Goal: Task Accomplishment & Management: Complete application form

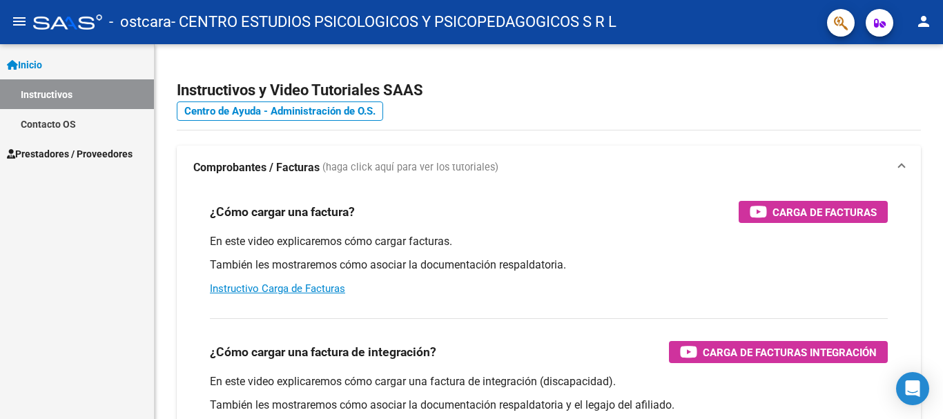
click at [78, 151] on span "Prestadores / Proveedores" at bounding box center [70, 153] width 126 height 15
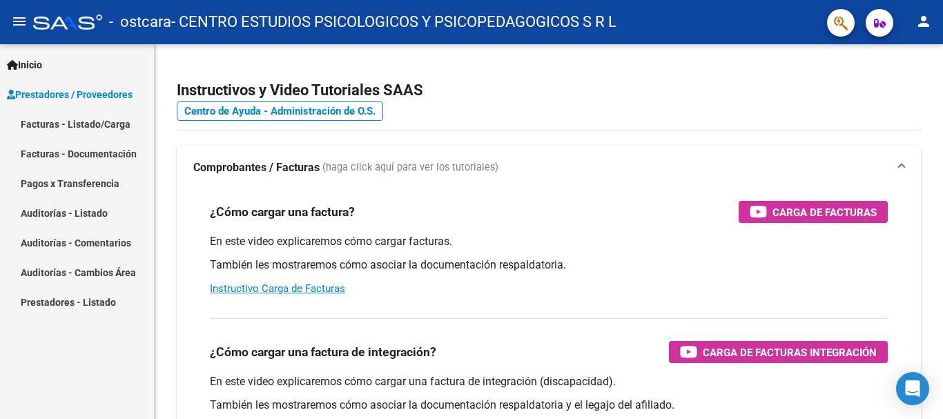
click at [86, 127] on link "Facturas - Listado/Carga" at bounding box center [77, 124] width 154 height 30
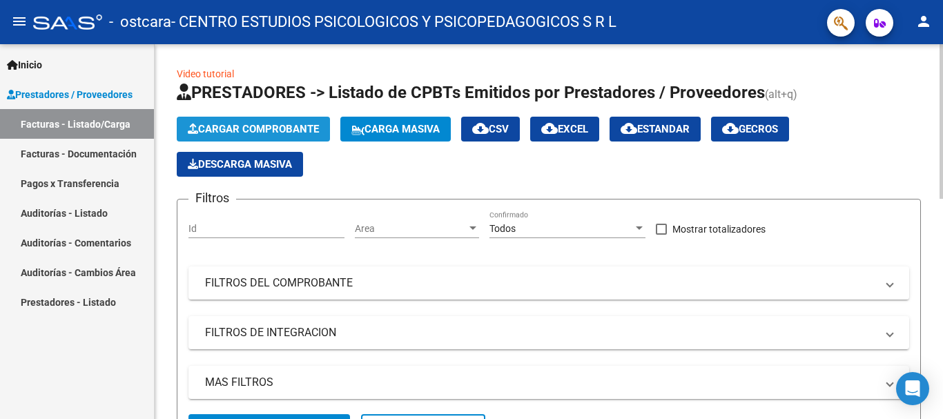
click at [263, 133] on span "Cargar Comprobante" at bounding box center [253, 129] width 131 height 12
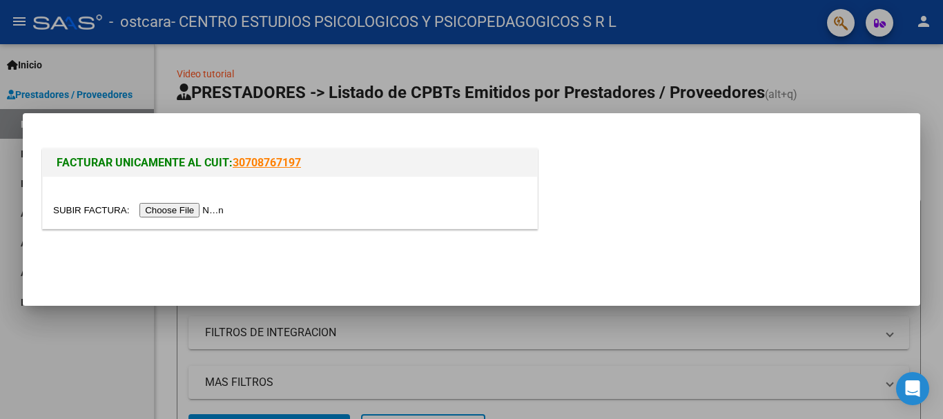
click at [168, 213] on input "file" at bounding box center [140, 210] width 175 height 14
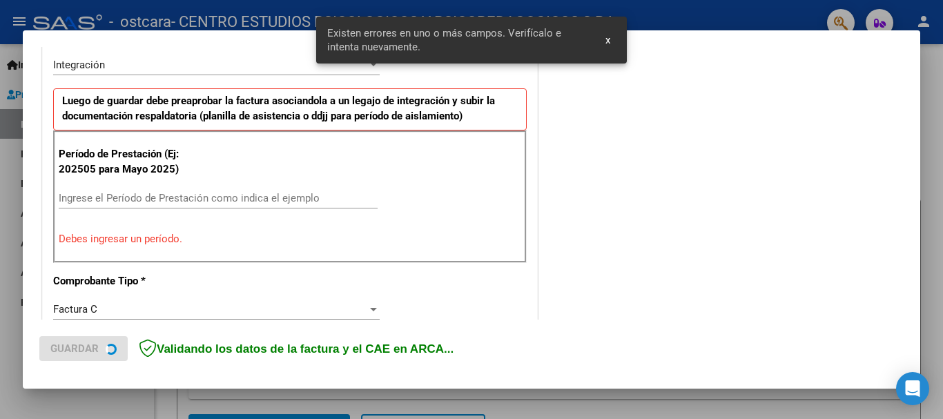
scroll to position [344, 0]
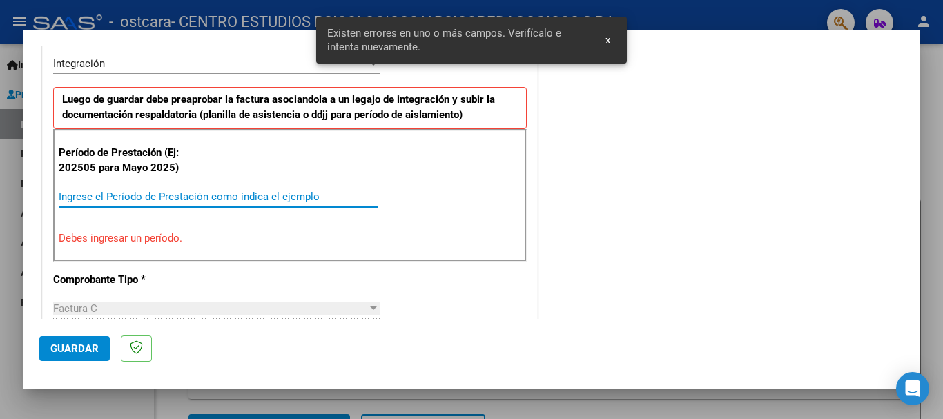
click at [184, 197] on input "Ingrese el Período de Prestación como indica el ejemplo" at bounding box center [218, 196] width 319 height 12
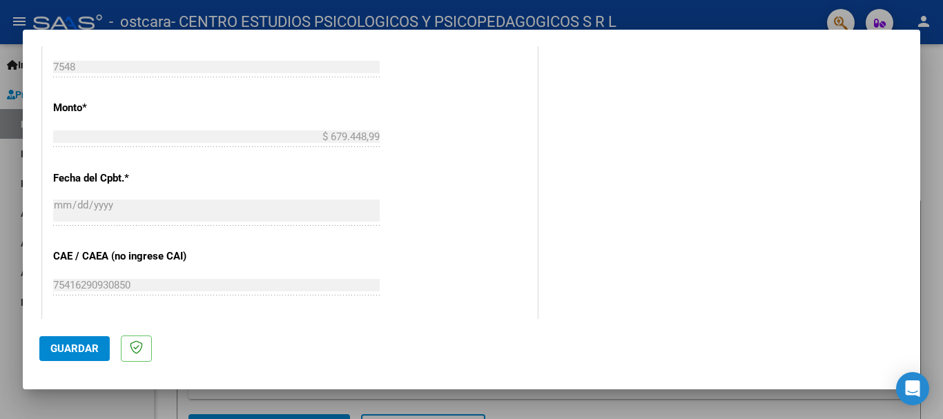
scroll to position [827, 0]
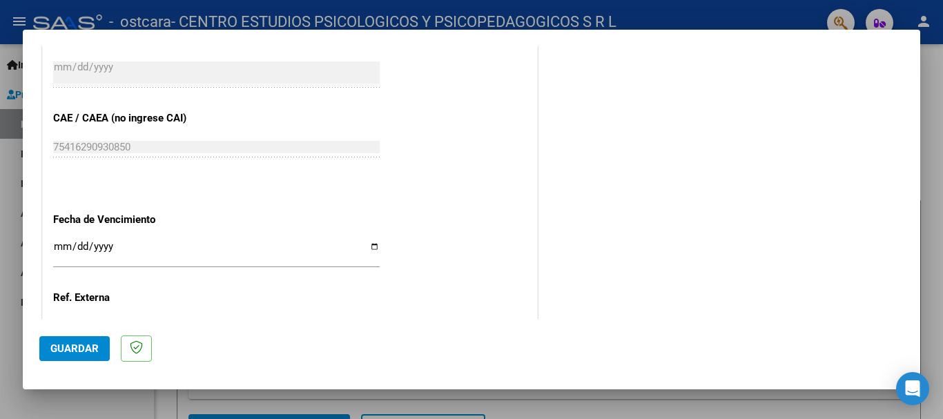
type input "202509"
click at [141, 239] on div "Ingresar la fecha" at bounding box center [216, 252] width 326 height 30
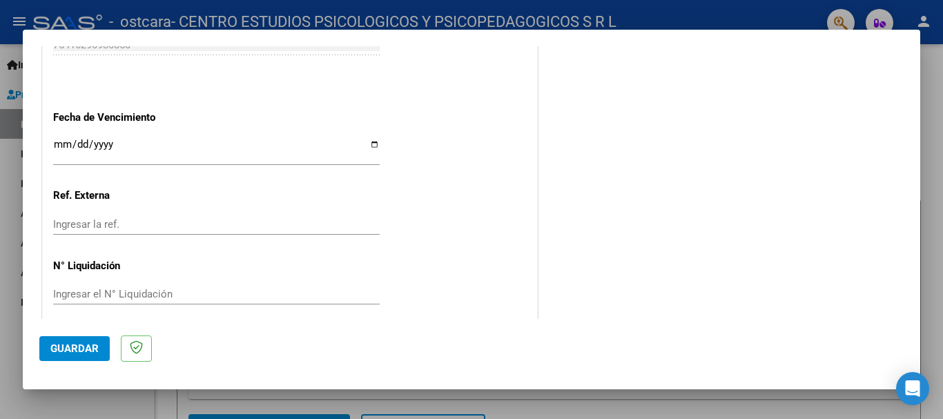
scroll to position [942, 0]
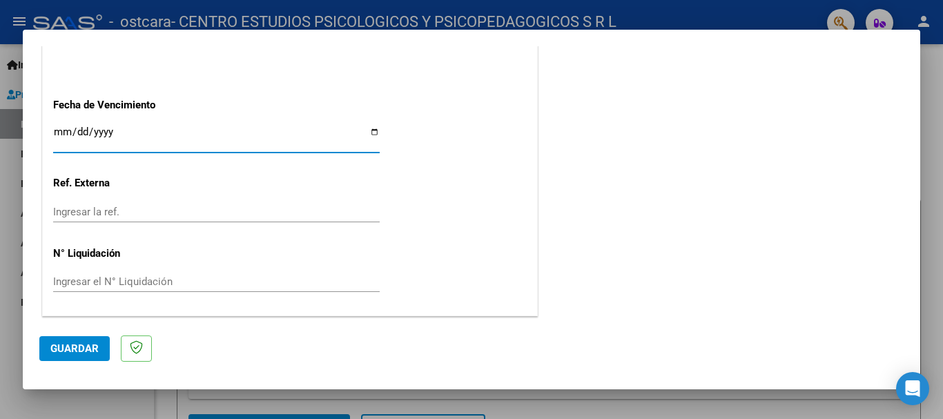
click at [366, 135] on input "Ingresar la fecha" at bounding box center [216, 137] width 326 height 22
type input "[DATE]"
click at [80, 343] on span "Guardar" at bounding box center [74, 348] width 48 height 12
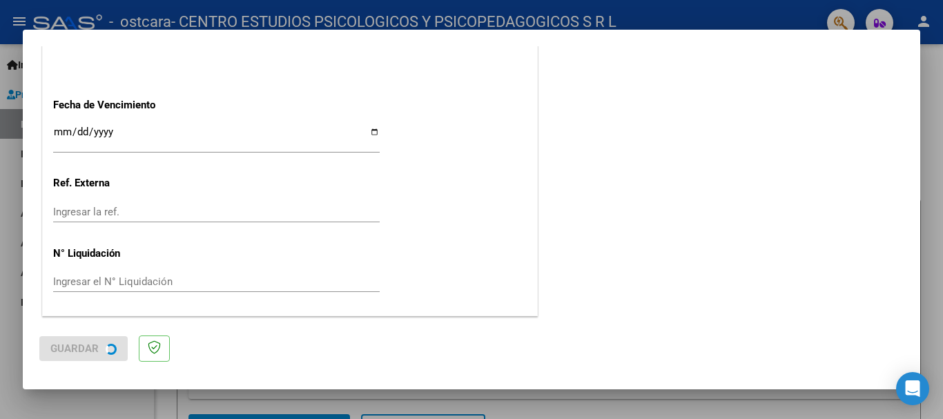
scroll to position [0, 0]
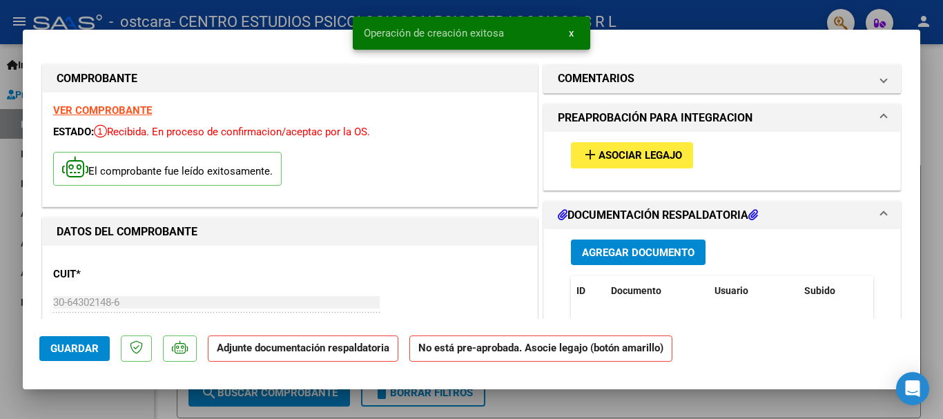
click at [582, 159] on mat-icon "add" at bounding box center [590, 154] width 17 height 17
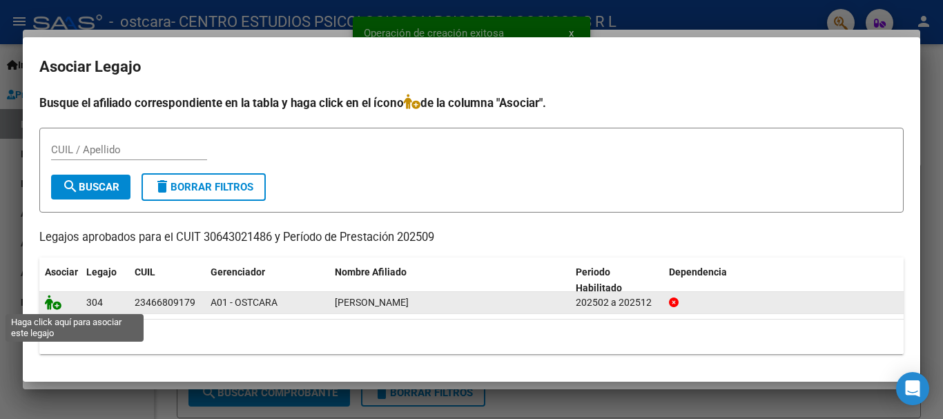
click at [49, 309] on icon at bounding box center [53, 302] width 17 height 15
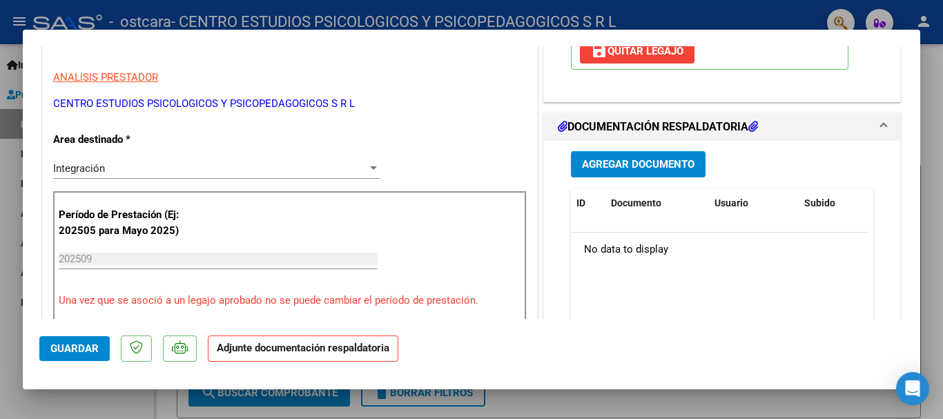
scroll to position [276, 0]
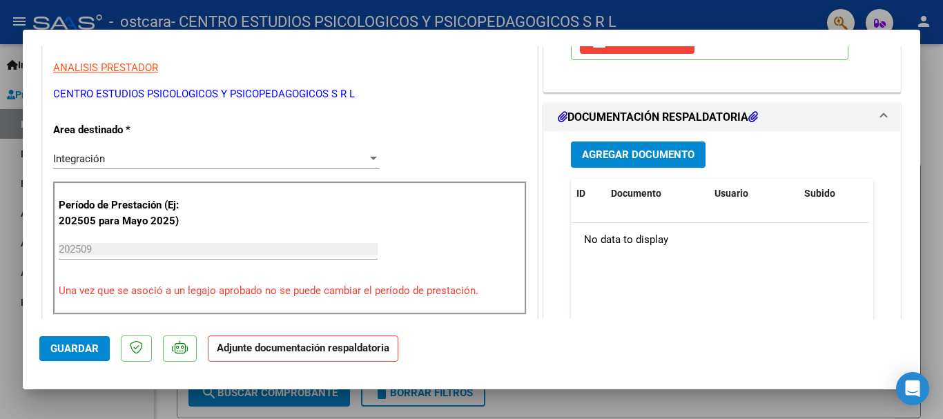
click at [596, 161] on button "Agregar Documento" at bounding box center [638, 154] width 135 height 26
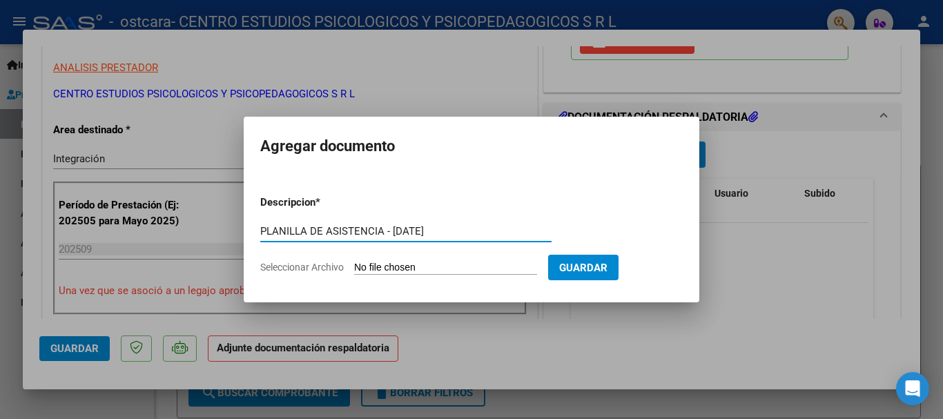
type input "PLANILLA DE ASISTENCIA - [DATE]"
click at [437, 268] on input "Seleccionar Archivo" at bounding box center [445, 268] width 183 height 13
type input "C:\fakepath\florez - [DATE].pdf"
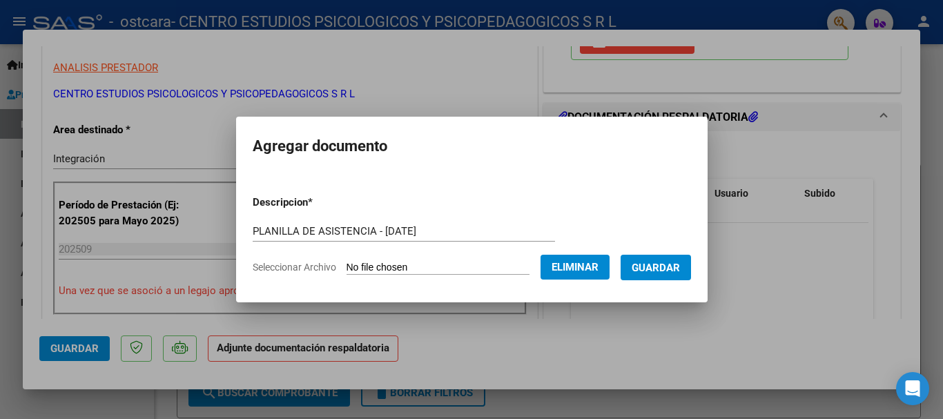
click at [658, 272] on span "Guardar" at bounding box center [655, 268] width 48 height 12
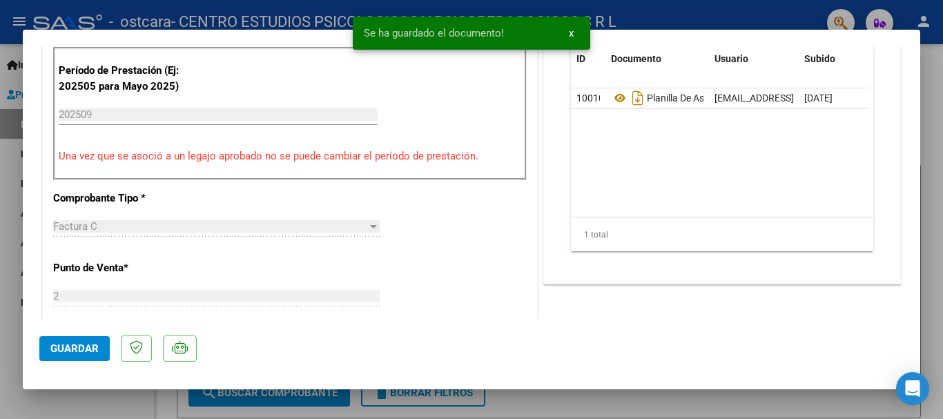
scroll to position [0, 0]
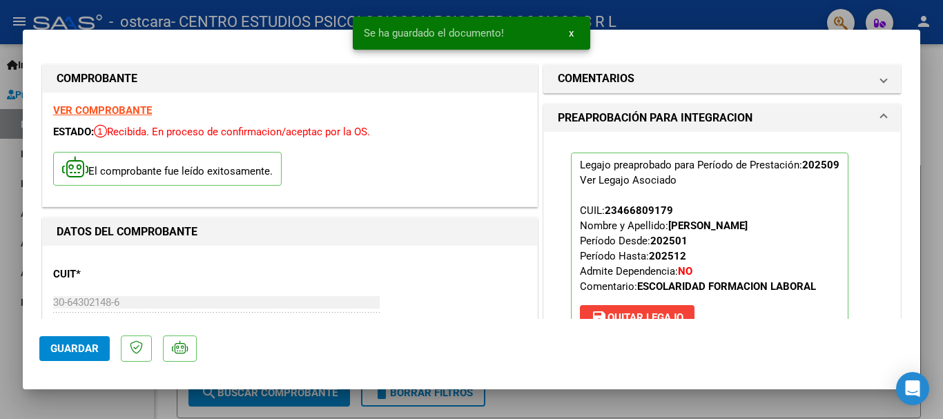
click at [41, 352] on button "Guardar" at bounding box center [74, 348] width 70 height 25
click at [574, 32] on button "x" at bounding box center [571, 33] width 27 height 25
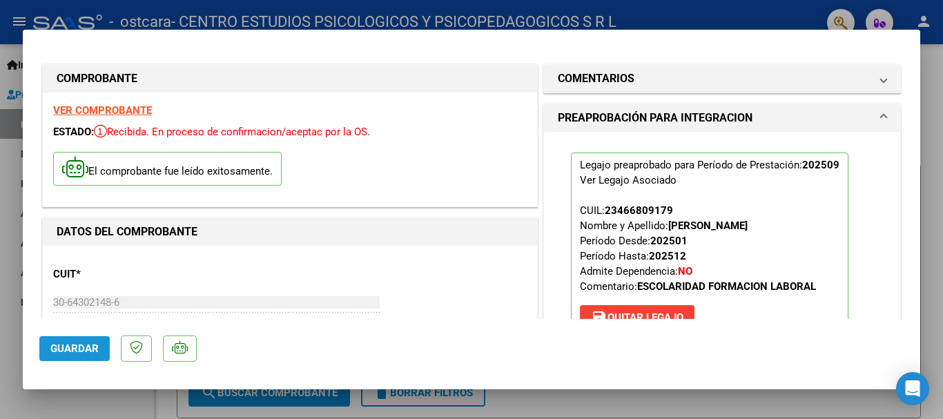
click at [53, 342] on span "Guardar" at bounding box center [74, 348] width 48 height 12
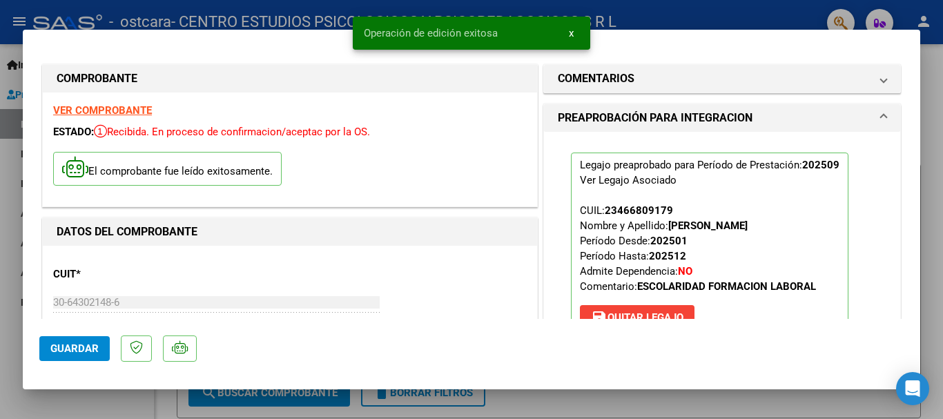
click at [936, 226] on div at bounding box center [471, 209] width 943 height 419
type input "$ 0,00"
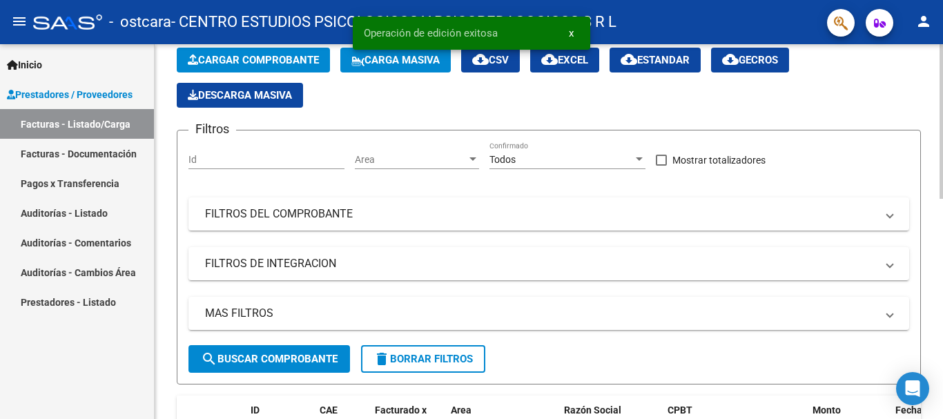
scroll to position [414, 0]
